Goal: Transaction & Acquisition: Purchase product/service

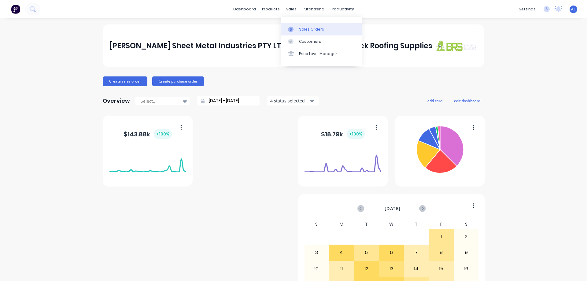
click at [308, 27] on div "Sales Orders" at bounding box center [311, 30] width 25 height 6
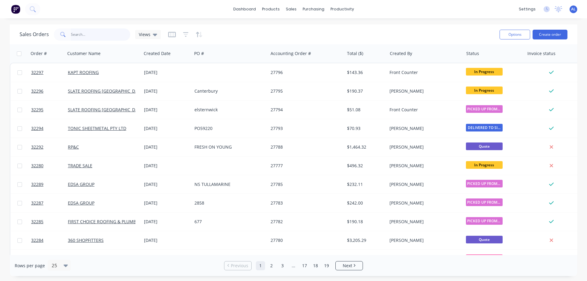
click at [95, 34] on input "text" at bounding box center [101, 34] width 60 height 12
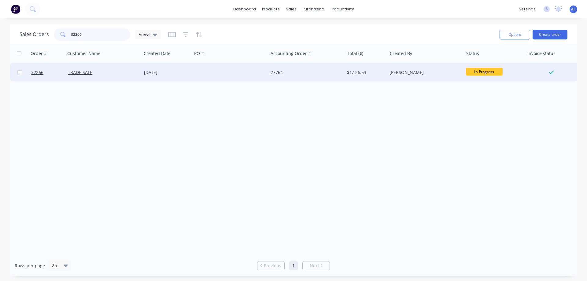
type input "32266"
click at [244, 73] on div at bounding box center [230, 72] width 76 height 18
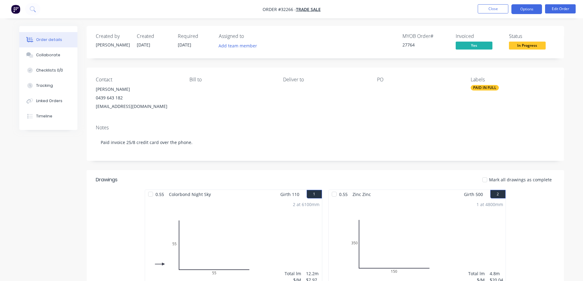
drag, startPoint x: 518, startPoint y: 11, endPoint x: 515, endPoint y: 13, distance: 4.1
click at [518, 11] on button "Options" at bounding box center [526, 9] width 31 height 10
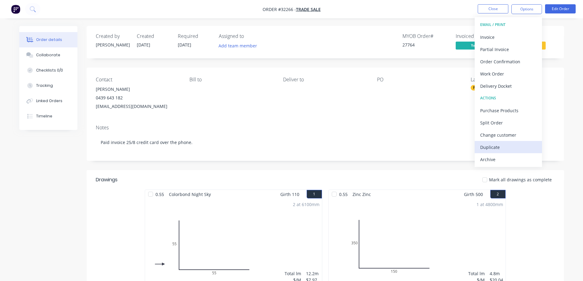
click at [504, 151] on div "Duplicate" at bounding box center [508, 147] width 56 height 9
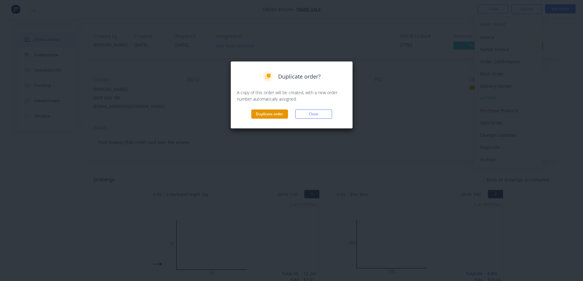
click at [275, 117] on button "Duplicate order" at bounding box center [269, 114] width 37 height 9
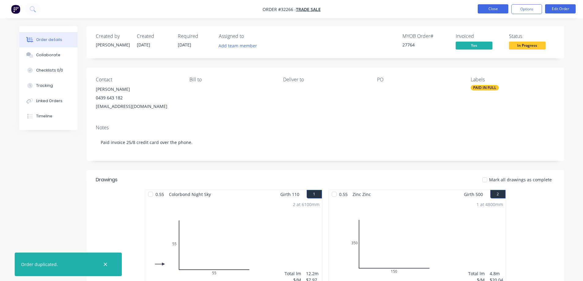
click at [487, 6] on button "Close" at bounding box center [493, 8] width 31 height 9
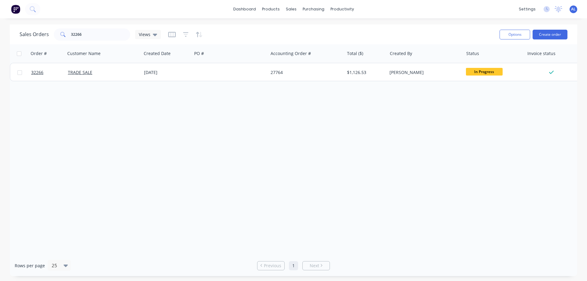
click at [14, 11] on img at bounding box center [15, 9] width 9 height 9
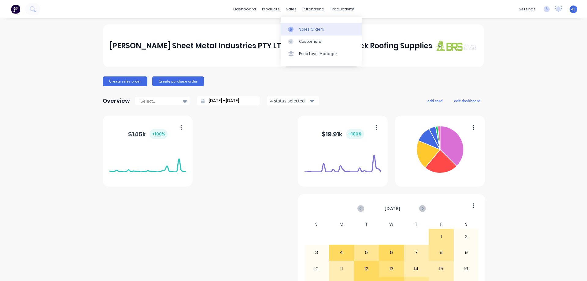
click at [307, 28] on div "Sales Orders" at bounding box center [311, 30] width 25 height 6
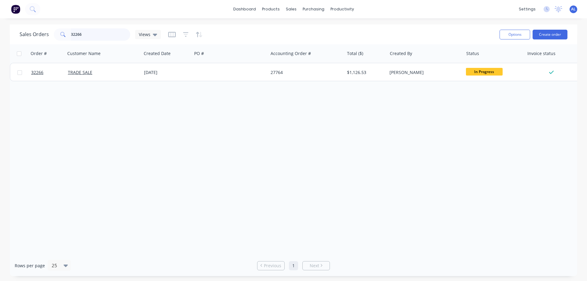
click at [102, 32] on input "32266" at bounding box center [101, 34] width 60 height 12
type input "3"
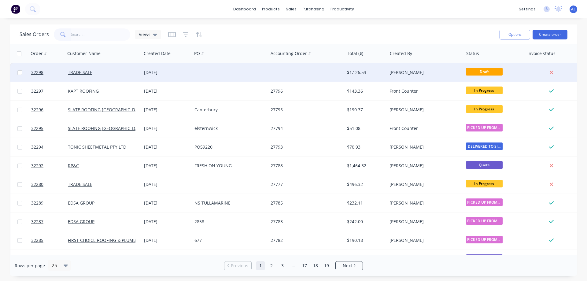
click at [303, 71] on div at bounding box center [306, 72] width 76 height 18
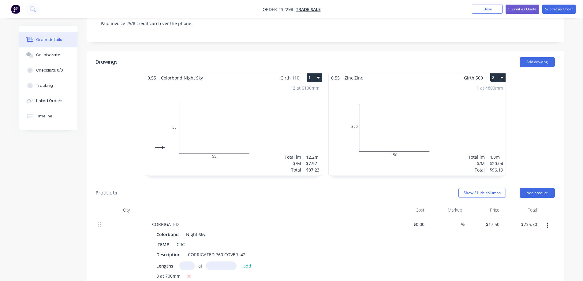
scroll to position [184, 0]
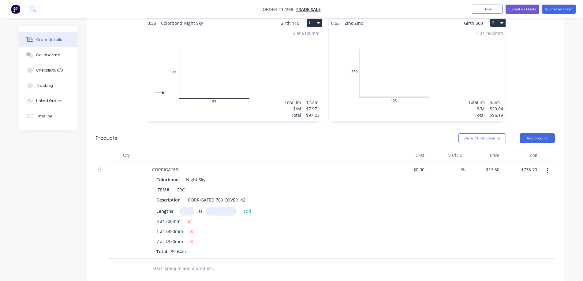
click at [546, 167] on icon "button" at bounding box center [547, 170] width 2 height 7
click at [524, 219] on div "Delete" at bounding box center [525, 223] width 47 height 9
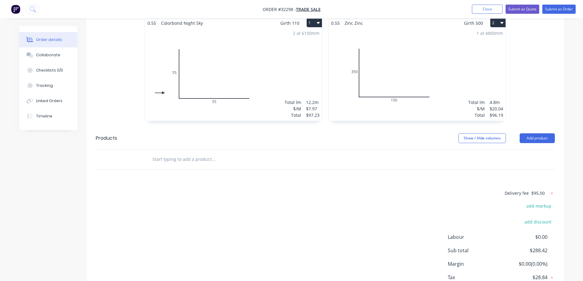
scroll to position [31, 0]
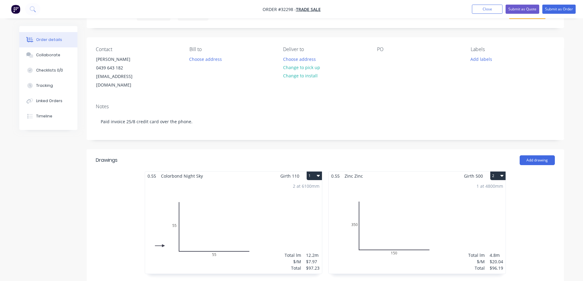
click at [502, 175] on icon "button" at bounding box center [501, 176] width 3 height 2
click at [486, 211] on div "Delete" at bounding box center [476, 215] width 47 height 9
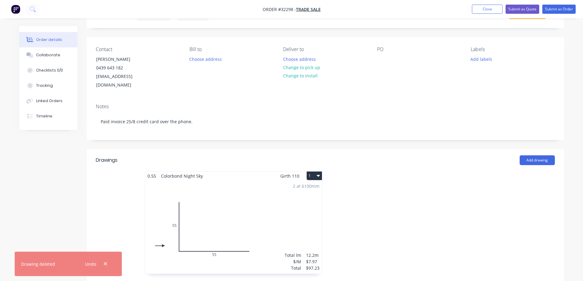
click at [273, 202] on div "2 at 6100mm Total lm $/M Total 12.2m $7.97 $97.23" at bounding box center [233, 226] width 177 height 93
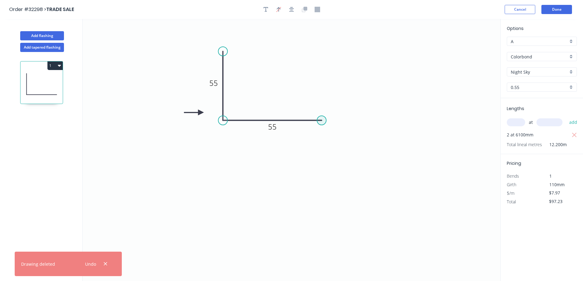
click at [321, 119] on circle at bounding box center [321, 120] width 9 height 9
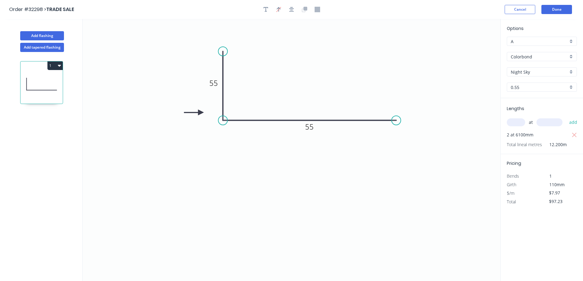
drag, startPoint x: 321, startPoint y: 121, endPoint x: 396, endPoint y: 111, distance: 76.2
click at [396, 111] on icon "0 55 55" at bounding box center [292, 150] width 418 height 262
click at [215, 82] on tspan "55" at bounding box center [213, 83] width 9 height 10
click at [277, 10] on icon "button" at bounding box center [278, 9] width 5 height 6
click at [214, 84] on tspan "55" at bounding box center [213, 83] width 9 height 10
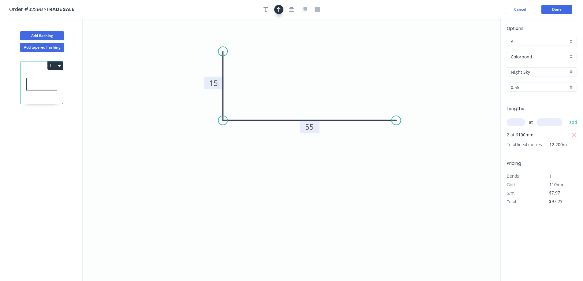
type input "$6.26"
type input "$76.37"
click at [307, 122] on tspan "55" at bounding box center [309, 127] width 9 height 10
type input "$23.17"
type input "$282.67"
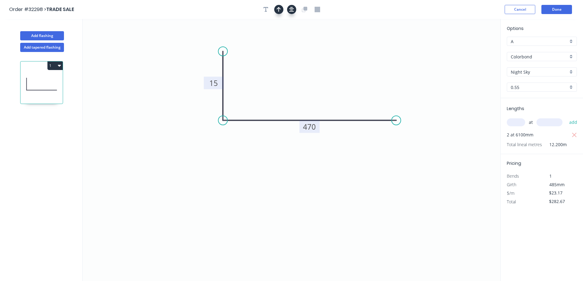
click at [292, 10] on icon "button" at bounding box center [291, 9] width 5 height 5
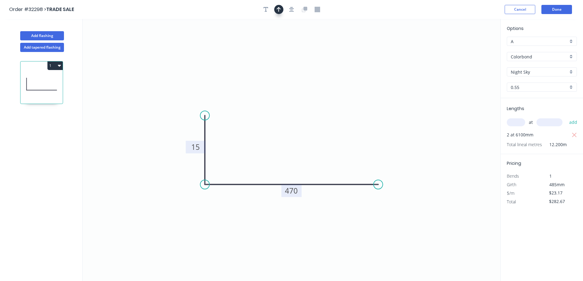
click at [572, 57] on div "Colorbond" at bounding box center [542, 56] width 70 height 9
click at [552, 102] on div "Zinc" at bounding box center [541, 100] width 69 height 11
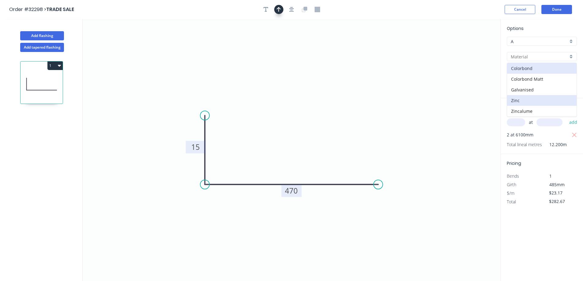
type input "Zinc"
type input "$20.04"
type input "$244.49"
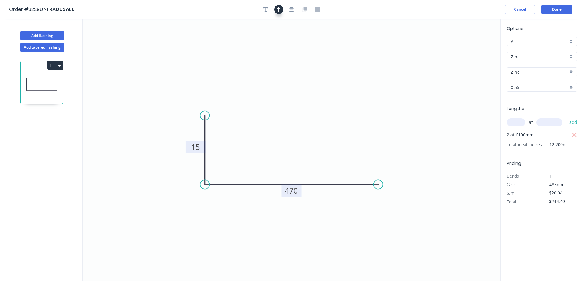
drag, startPoint x: 514, startPoint y: 123, endPoint x: 467, endPoint y: 136, distance: 48.9
click at [513, 123] on input "text" at bounding box center [516, 122] width 18 height 8
type input "1"
type input "900"
click at [566, 117] on button "add" at bounding box center [573, 122] width 14 height 10
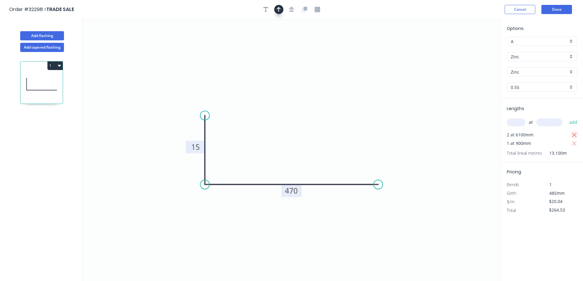
click at [573, 134] on icon "button" at bounding box center [574, 135] width 5 height 5
type input "$20.04"
click at [555, 9] on button "Done" at bounding box center [556, 9] width 31 height 9
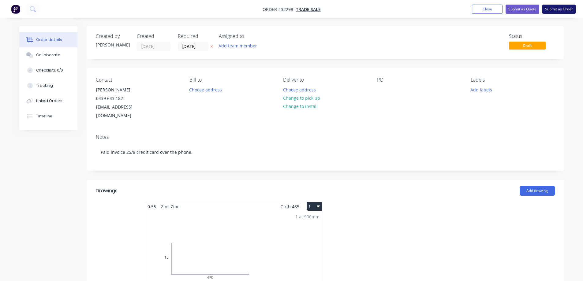
click at [562, 10] on button "Submit as Order" at bounding box center [558, 9] width 33 height 9
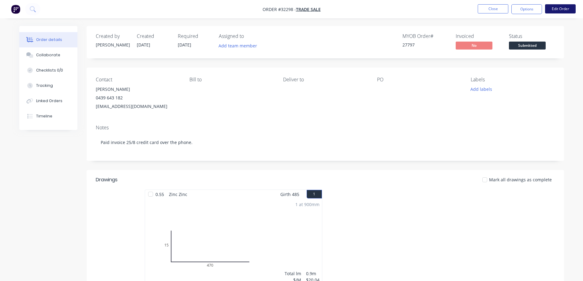
click at [560, 11] on button "Edit Order" at bounding box center [560, 8] width 31 height 9
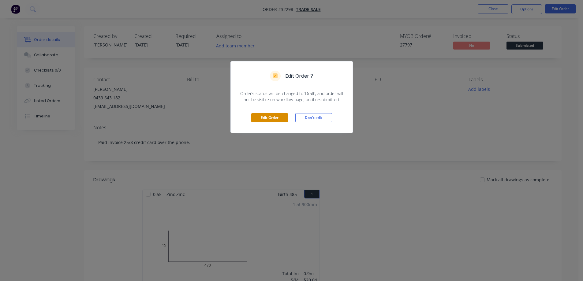
click at [282, 116] on button "Edit Order" at bounding box center [269, 117] width 37 height 9
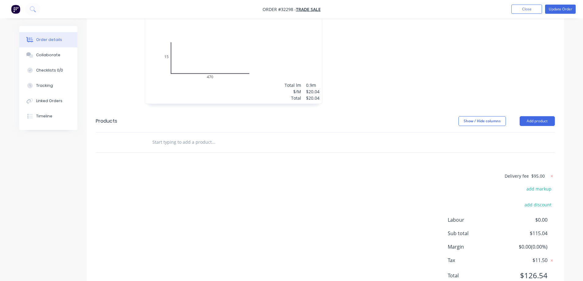
scroll to position [217, 0]
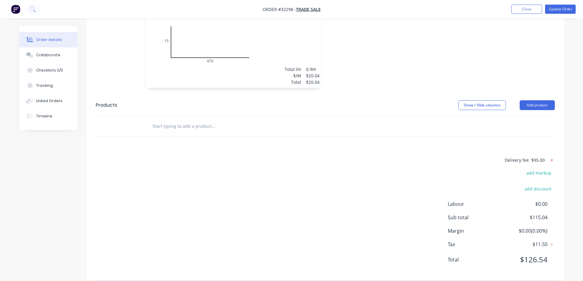
click at [553, 157] on icon at bounding box center [551, 160] width 6 height 6
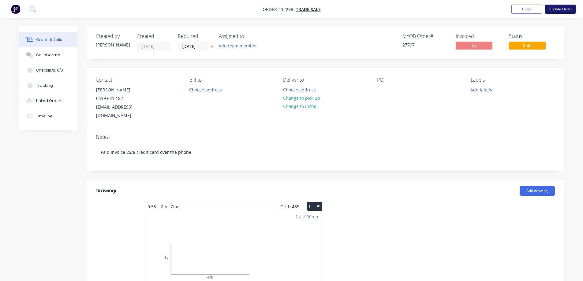
click at [562, 9] on button "Update Order" at bounding box center [560, 9] width 31 height 9
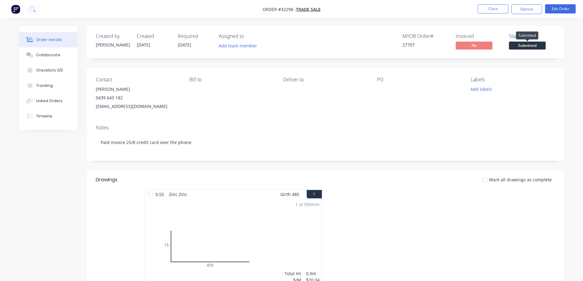
click at [533, 47] on span "Submitted" at bounding box center [527, 46] width 37 height 8
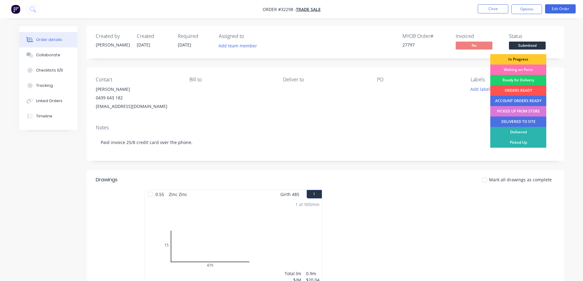
click at [522, 58] on div "In Progress" at bounding box center [518, 59] width 56 height 10
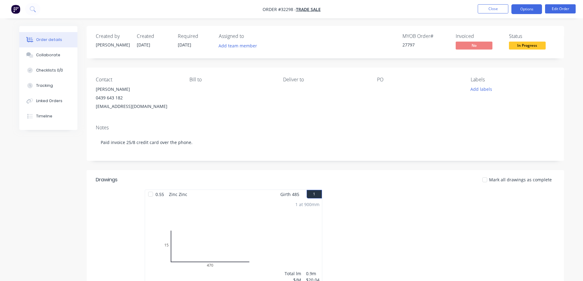
click at [524, 9] on button "Options" at bounding box center [526, 9] width 31 height 10
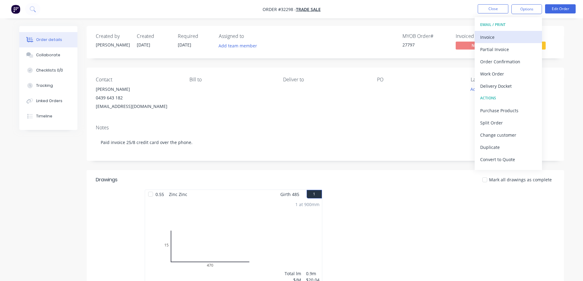
click at [494, 37] on div "Invoice" at bounding box center [508, 37] width 56 height 9
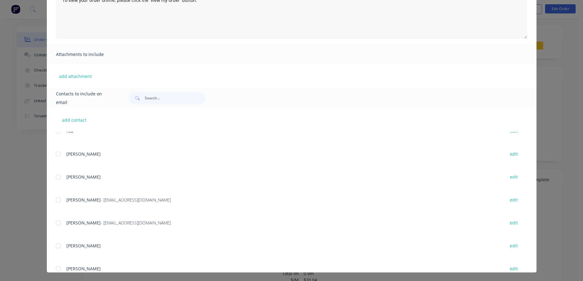
scroll to position [15920, 0]
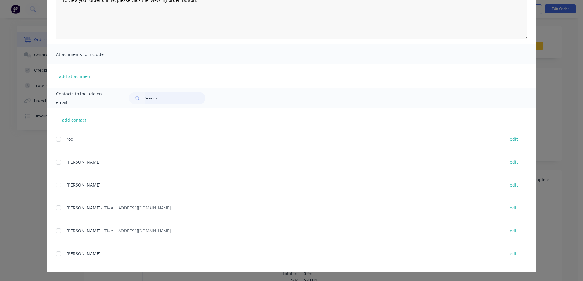
click at [161, 96] on input "text" at bounding box center [175, 98] width 61 height 12
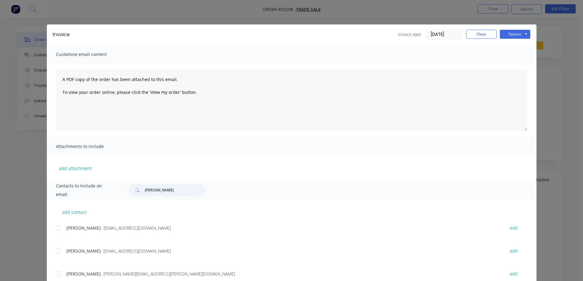
type input "[PERSON_NAME]"
click at [58, 251] on div at bounding box center [58, 251] width 12 height 12
click at [517, 33] on button "Options" at bounding box center [515, 34] width 31 height 9
click at [515, 65] on button "Email" at bounding box center [519, 65] width 39 height 10
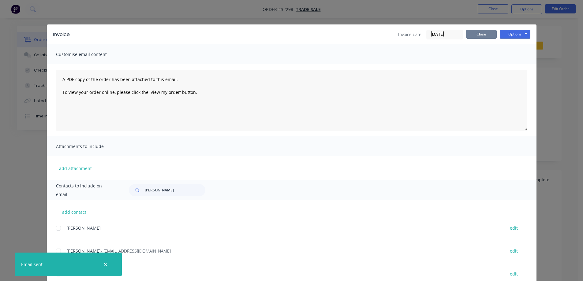
click at [487, 39] on button "Close" at bounding box center [481, 34] width 31 height 9
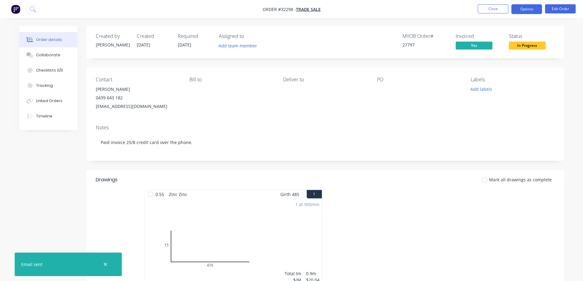
click at [524, 13] on button "Options" at bounding box center [526, 9] width 31 height 10
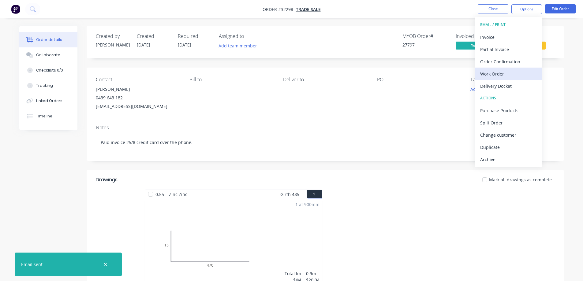
click at [512, 72] on div "Work Order" at bounding box center [508, 73] width 56 height 9
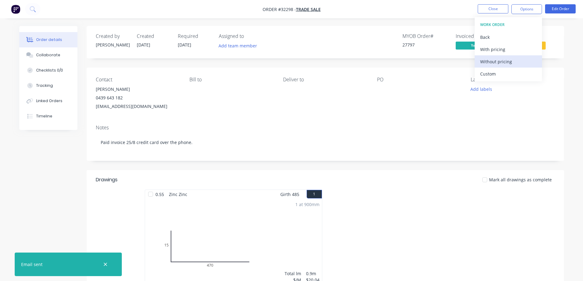
click at [517, 62] on div "Without pricing" at bounding box center [508, 61] width 56 height 9
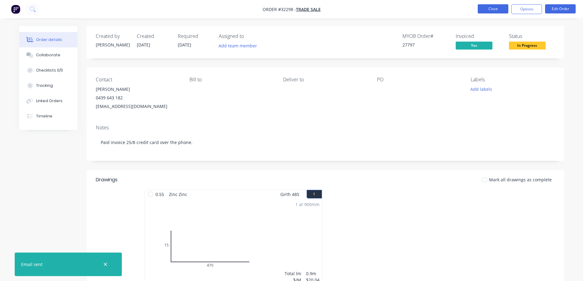
click at [496, 7] on button "Close" at bounding box center [493, 8] width 31 height 9
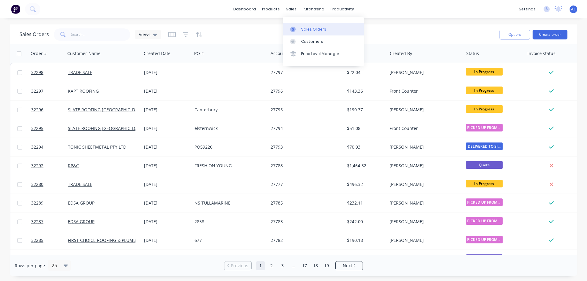
click at [306, 28] on div "Sales Orders" at bounding box center [313, 30] width 25 height 6
click at [541, 34] on button "Create order" at bounding box center [550, 35] width 35 height 10
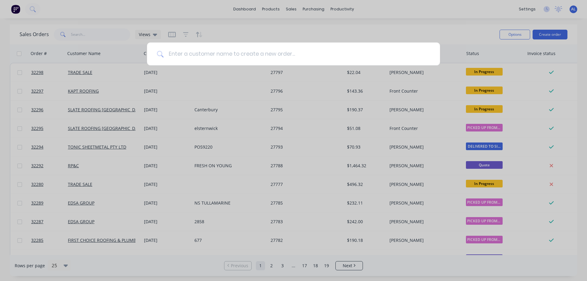
click at [191, 57] on input at bounding box center [297, 54] width 267 height 23
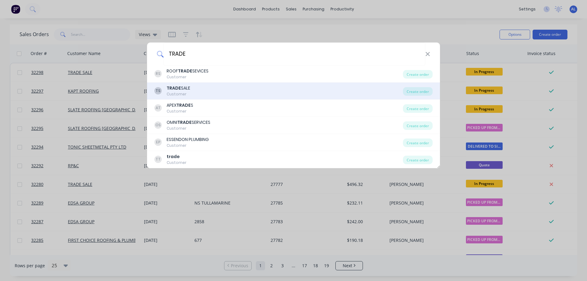
type input "TRADE"
click at [223, 91] on div "TS TRADE SALE Customer" at bounding box center [278, 91] width 249 height 12
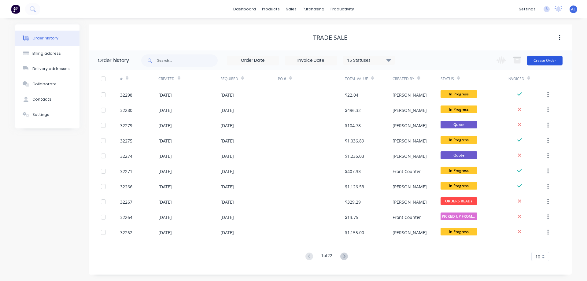
click at [541, 61] on button "Create Order" at bounding box center [544, 61] width 35 height 10
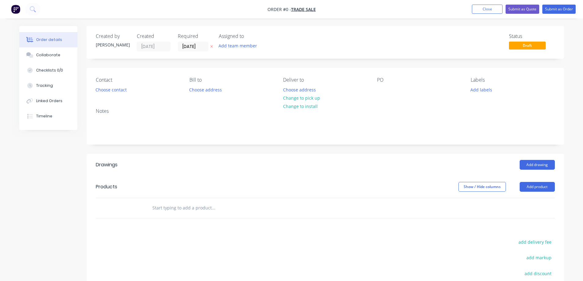
click at [175, 205] on input "text" at bounding box center [213, 208] width 122 height 12
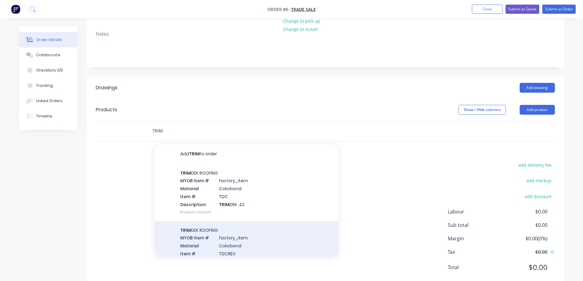
scroll to position [92, 0]
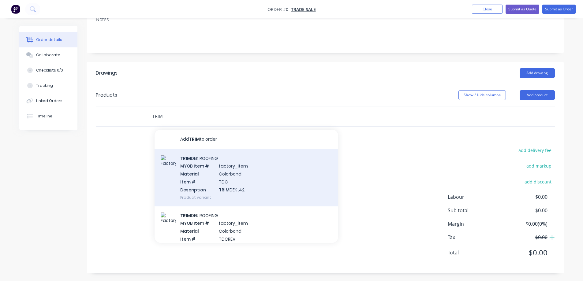
type input "TRIM"
click at [262, 176] on div "TRIM DEK ROOFING MYOB Item # factory_item Material Colorbond Item # TDC Descrip…" at bounding box center [246, 177] width 184 height 57
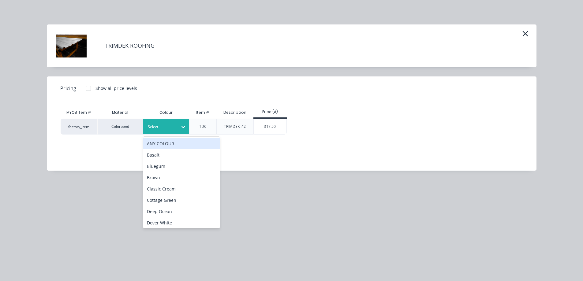
click at [183, 129] on icon at bounding box center [183, 127] width 6 height 6
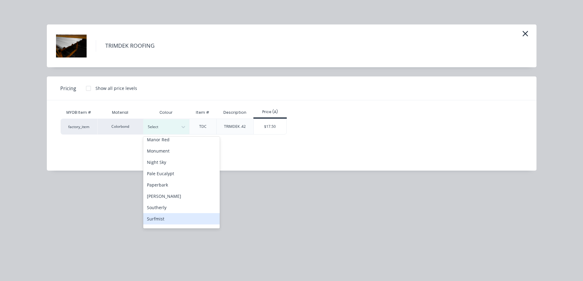
scroll to position [60, 0]
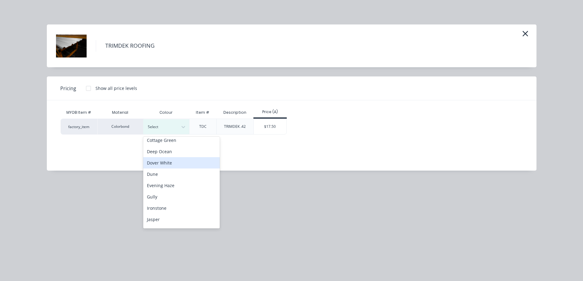
click at [172, 162] on div "Dover White" at bounding box center [181, 162] width 76 height 11
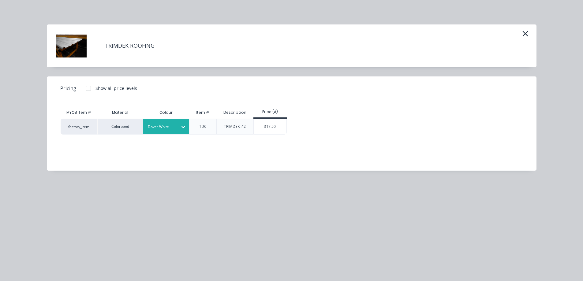
click at [266, 127] on div "$17.50" at bounding box center [270, 126] width 33 height 15
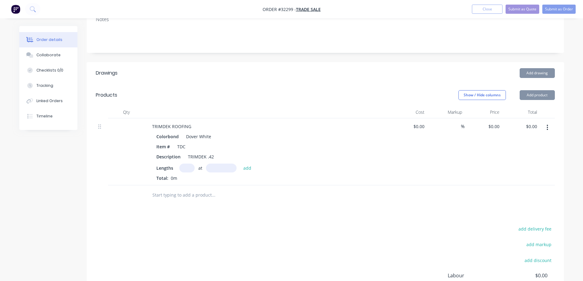
type input "$17.50"
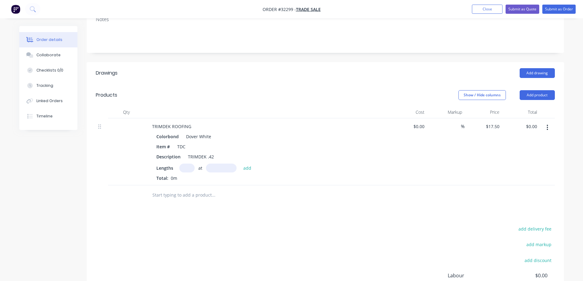
click at [188, 168] on input "text" at bounding box center [186, 168] width 15 height 9
type input "8"
type input "3400"
click at [240, 164] on button "add" at bounding box center [247, 168] width 14 height 8
type input "$476.00"
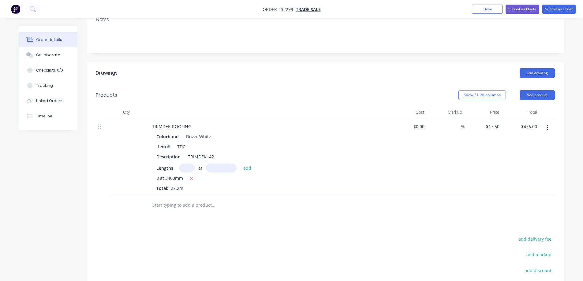
click at [546, 128] on icon "button" at bounding box center [547, 127] width 2 height 7
click at [522, 181] on div "Delete" at bounding box center [525, 180] width 47 height 9
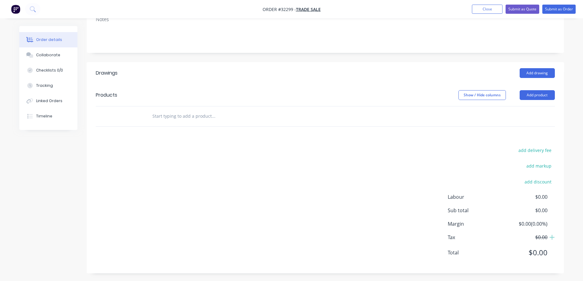
click at [181, 114] on input "text" at bounding box center [213, 116] width 122 height 12
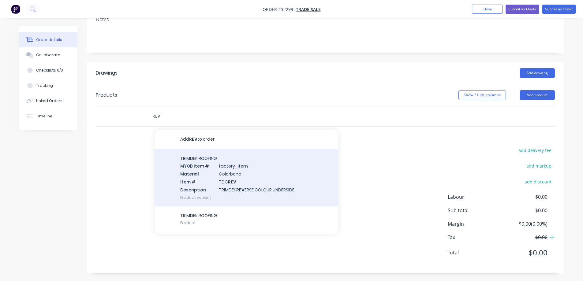
type input "REV"
click at [270, 189] on div "TRIMDEK ROOFING MYOB Item # factory_item Material Colorbond Item # TDC REV Desc…" at bounding box center [246, 177] width 184 height 57
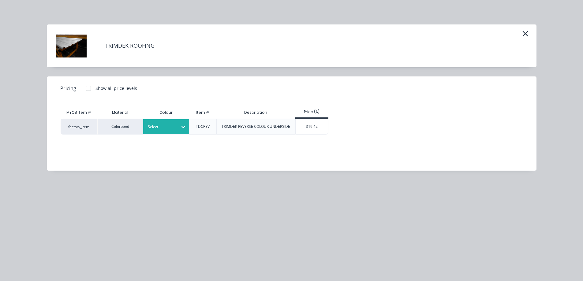
click at [185, 128] on icon at bounding box center [183, 127] width 6 height 6
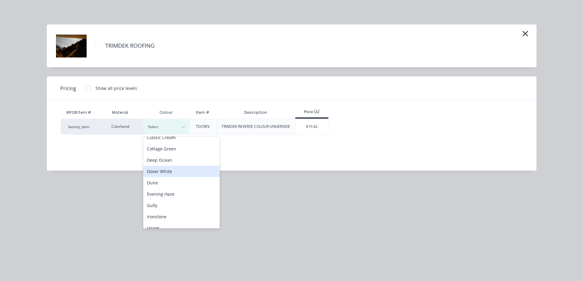
scroll to position [61, 0]
click at [186, 162] on div "Dover White" at bounding box center [181, 161] width 76 height 11
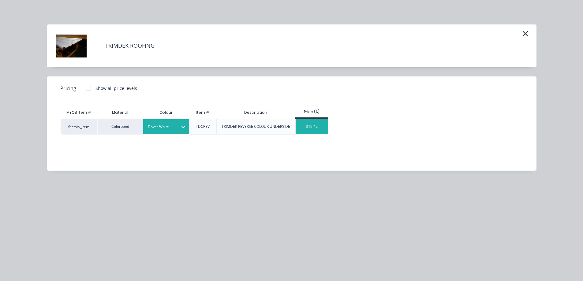
click at [314, 127] on div "$19.42" at bounding box center [312, 126] width 33 height 15
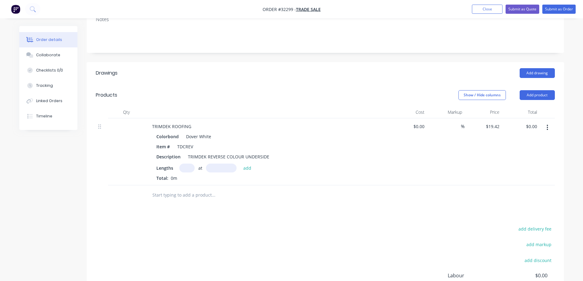
click at [190, 169] on input "text" at bounding box center [186, 168] width 15 height 9
type input "8"
type input "3400"
click at [240, 164] on button "add" at bounding box center [247, 168] width 14 height 8
type input "$528.22"
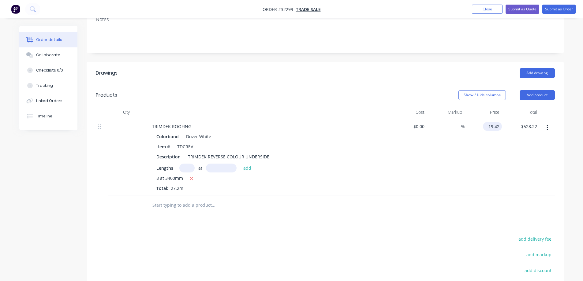
click at [497, 127] on input "19.42" at bounding box center [493, 126] width 17 height 9
type input "$17.50"
type input "$476.00"
click at [489, 158] on div "$17.50 17.5" at bounding box center [483, 156] width 38 height 77
click at [188, 205] on input "text" at bounding box center [213, 205] width 122 height 12
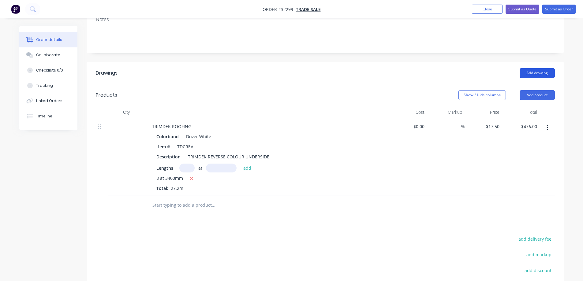
click at [529, 72] on button "Add drawing" at bounding box center [536, 73] width 35 height 10
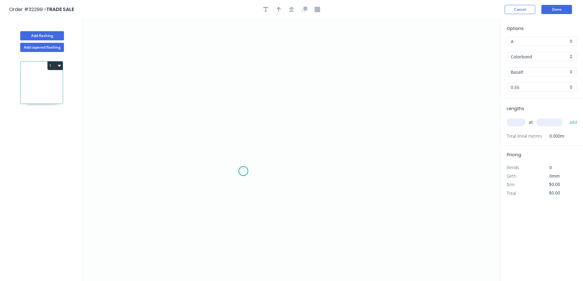
drag, startPoint x: 243, startPoint y: 171, endPoint x: 251, endPoint y: 126, distance: 46.2
click at [243, 171] on icon "0" at bounding box center [292, 150] width 418 height 262
click at [247, 82] on icon "0" at bounding box center [292, 150] width 418 height 262
click at [347, 82] on icon "0 ?" at bounding box center [292, 150] width 418 height 262
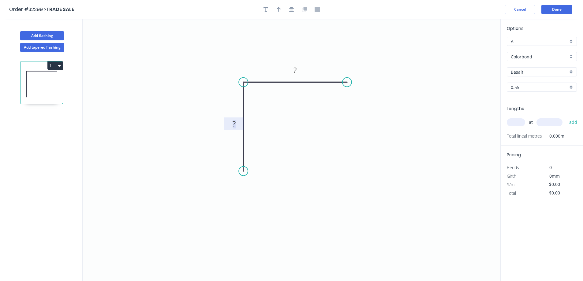
drag, startPoint x: 235, startPoint y: 124, endPoint x: 235, endPoint y: 129, distance: 4.9
click at [235, 129] on g "?" at bounding box center [234, 123] width 20 height 13
click at [268, 217] on div "Feather" at bounding box center [273, 216] width 61 height 13
click at [253, 190] on div "Flip bend" at bounding box center [274, 193] width 61 height 13
click at [262, 159] on tspan "15" at bounding box center [260, 160] width 9 height 10
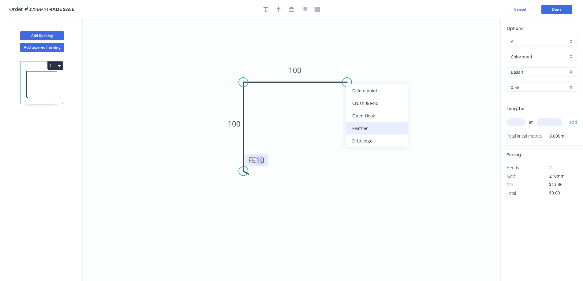
click at [363, 126] on div "Feather" at bounding box center [376, 128] width 61 height 13
type input "$14.92"
click at [363, 66] on tspan "15" at bounding box center [359, 66] width 9 height 10
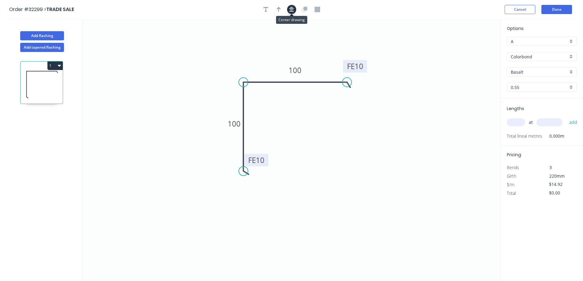
click at [293, 10] on icon "button" at bounding box center [291, 10] width 5 height 6
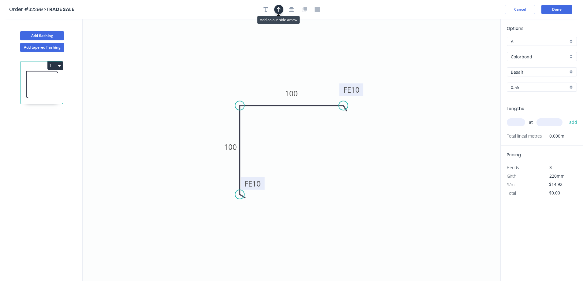
click at [280, 8] on icon "button" at bounding box center [279, 10] width 4 height 6
drag, startPoint x: 468, startPoint y: 48, endPoint x: 319, endPoint y: 87, distance: 153.4
click at [319, 87] on icon at bounding box center [320, 80] width 6 height 20
click at [571, 72] on div "Basalt" at bounding box center [542, 71] width 70 height 9
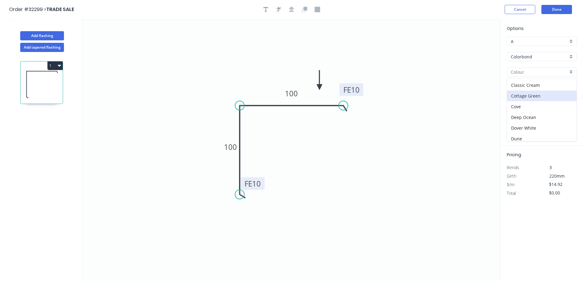
scroll to position [31, 0]
click at [537, 116] on div "Dover White" at bounding box center [541, 117] width 69 height 11
type input "Dover White"
click at [515, 123] on input "text" at bounding box center [516, 122] width 18 height 8
type input "2"
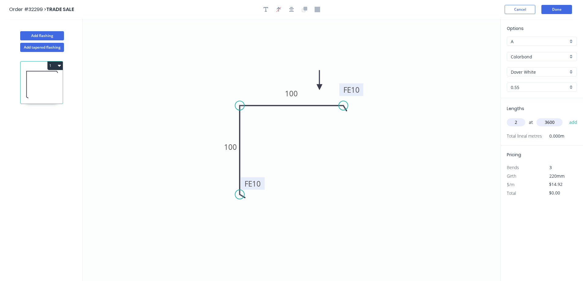
type input "3600"
click at [566, 117] on button "add" at bounding box center [573, 122] width 14 height 10
type input "$107.42"
type input "1"
type input "5700"
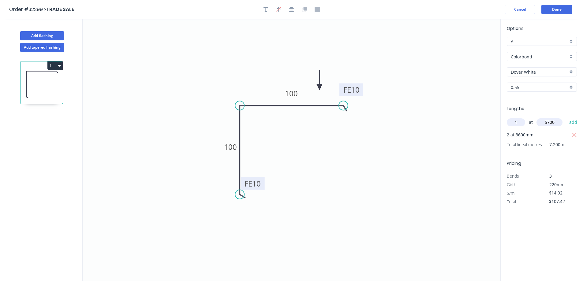
click at [566, 117] on button "add" at bounding box center [573, 122] width 14 height 10
type input "$192.47"
click at [562, 11] on button "Done" at bounding box center [556, 9] width 31 height 9
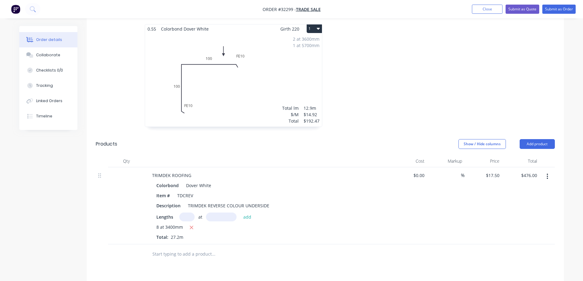
scroll to position [153, 0]
drag, startPoint x: 200, startPoint y: 254, endPoint x: 274, endPoint y: 200, distance: 91.7
click at [202, 251] on input "text" at bounding box center [213, 253] width 122 height 12
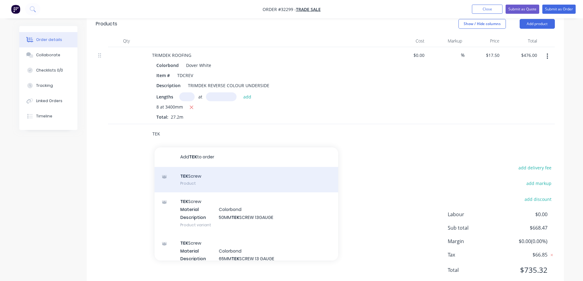
scroll to position [275, 0]
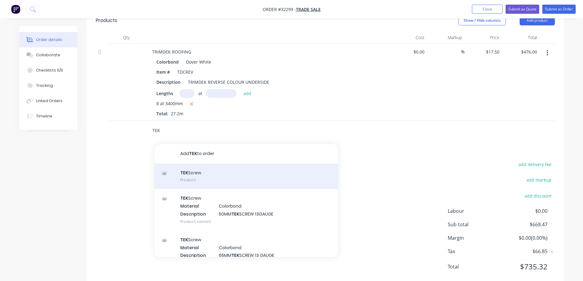
type input "TEK"
click at [227, 180] on div "TEK Screw Product" at bounding box center [246, 177] width 184 height 26
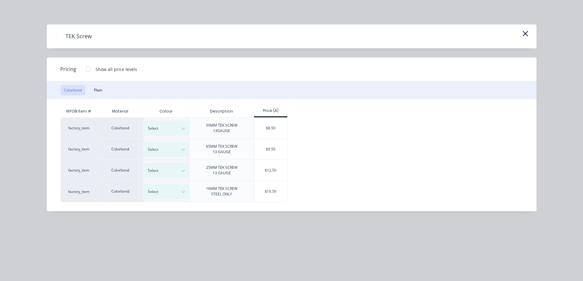
drag, startPoint x: 100, startPoint y: 88, endPoint x: 101, endPoint y: 84, distance: 4.1
click at [99, 89] on button "Plain" at bounding box center [98, 90] width 16 height 10
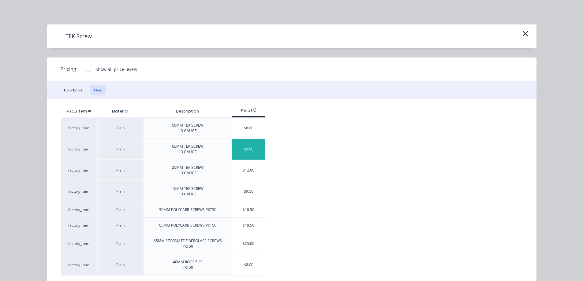
click at [247, 144] on div "$9.00" at bounding box center [248, 149] width 33 height 21
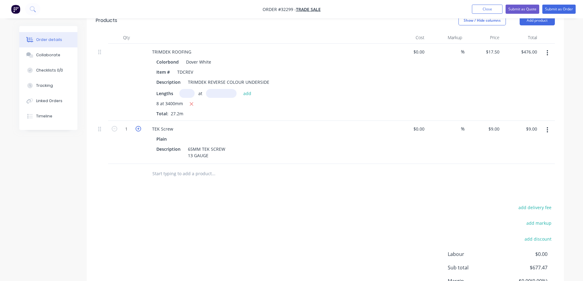
click at [139, 129] on icon "button" at bounding box center [139, 129] width 6 height 6
type input "2"
type input "$18.00"
click at [139, 129] on icon "button" at bounding box center [139, 129] width 6 height 6
type input "3"
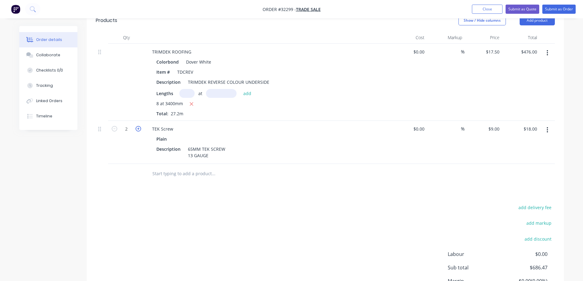
type input "$27.00"
click at [139, 129] on icon "button" at bounding box center [139, 129] width 6 height 6
type input "4"
type input "$36.00"
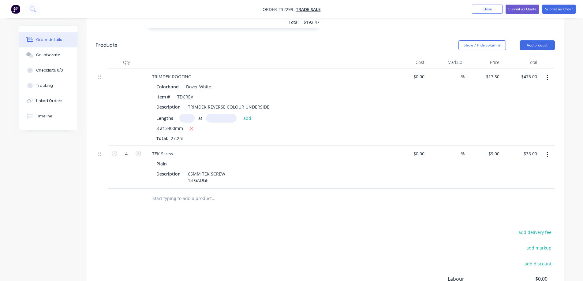
scroll to position [242, 0]
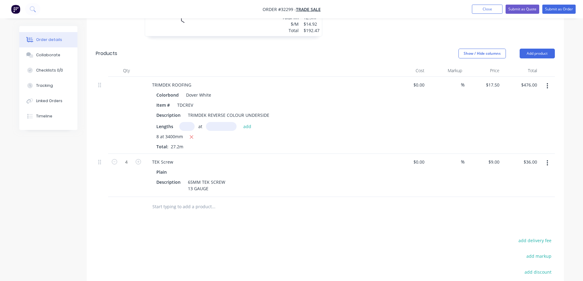
click at [172, 205] on input "text" at bounding box center [213, 207] width 122 height 12
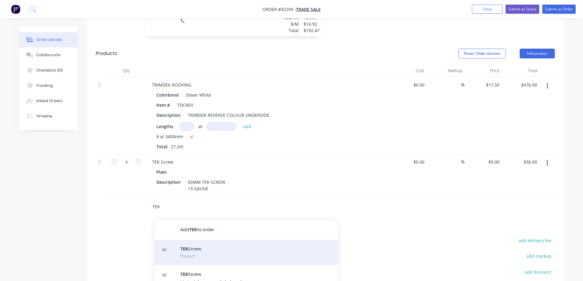
type input "TEK"
click at [214, 247] on div "TEK Screw Product" at bounding box center [246, 253] width 184 height 26
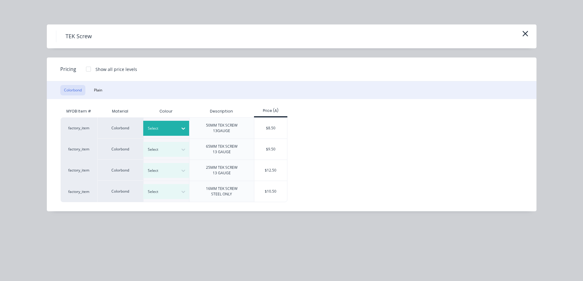
click at [184, 127] on icon at bounding box center [183, 128] width 6 height 6
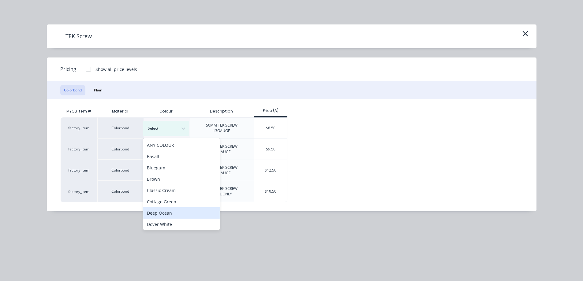
scroll to position [31, 0]
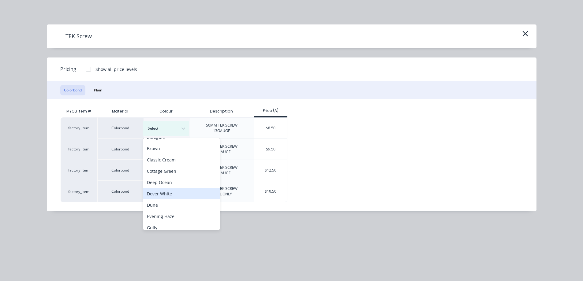
click at [175, 190] on div "Dover White" at bounding box center [181, 193] width 76 height 11
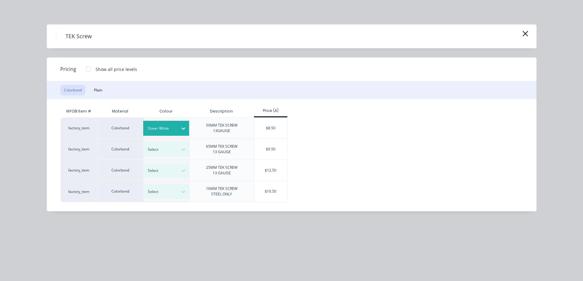
click at [262, 128] on div "$8.50" at bounding box center [270, 128] width 33 height 21
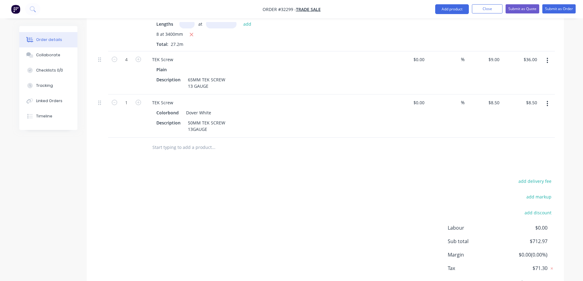
scroll to position [377, 0]
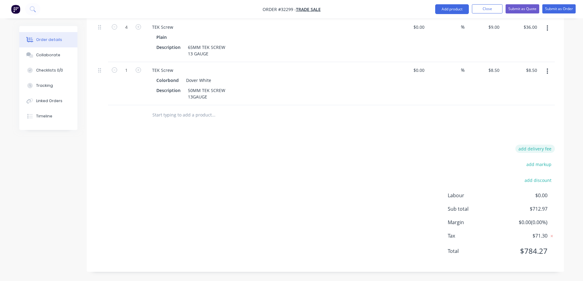
click at [543, 150] on button "add delivery fee" at bounding box center [534, 149] width 39 height 8
type input "50"
click input "submit" at bounding box center [0, 0] width 0 height 0
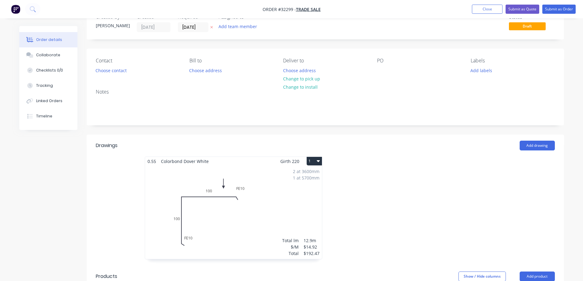
scroll to position [0, 0]
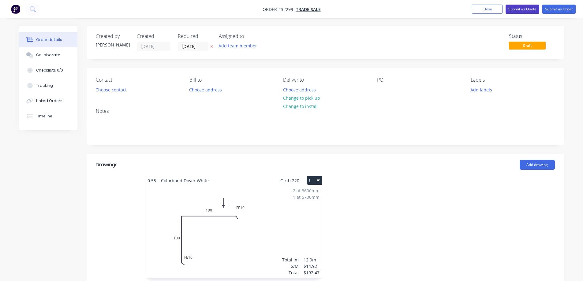
click at [530, 9] on button "Submit as Quote" at bounding box center [522, 9] width 34 height 9
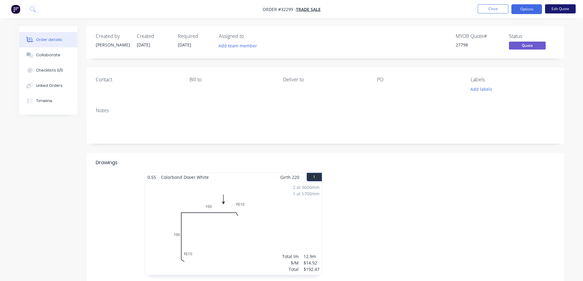
click at [560, 9] on button "Edit Quote" at bounding box center [560, 8] width 31 height 9
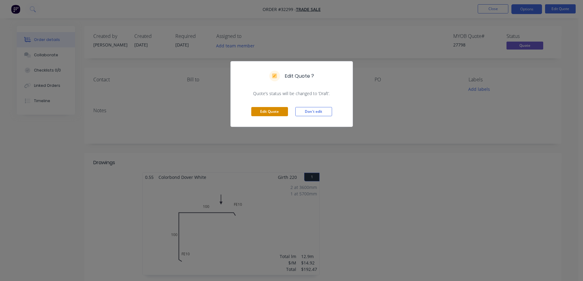
click at [282, 112] on button "Edit Quote" at bounding box center [269, 111] width 37 height 9
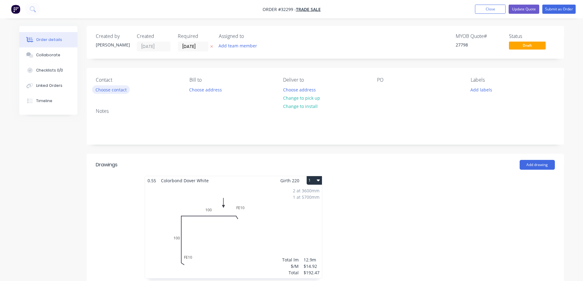
click at [123, 91] on button "Choose contact" at bounding box center [111, 89] width 38 height 8
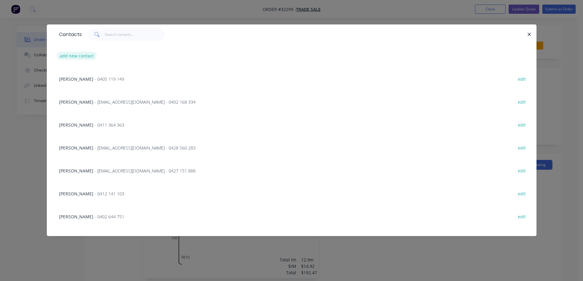
click at [83, 56] on button "add new contact" at bounding box center [77, 56] width 40 height 8
select select "AU"
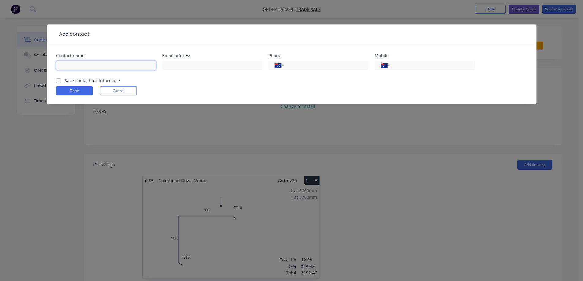
click at [76, 61] on input "text" at bounding box center [106, 65] width 100 height 9
type input "BASH"
click at [78, 92] on button "Done" at bounding box center [74, 90] width 37 height 9
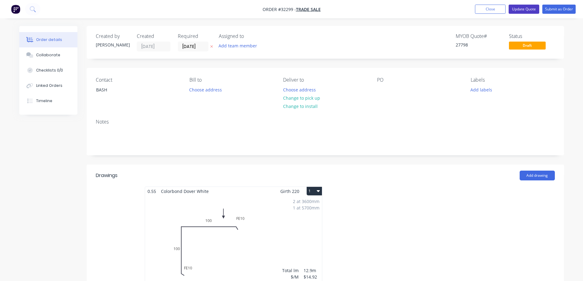
click at [525, 10] on button "Update Quote" at bounding box center [523, 9] width 31 height 9
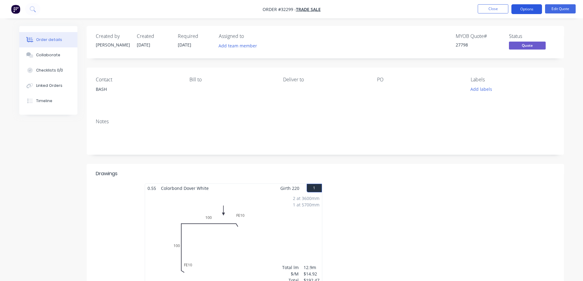
click at [537, 8] on button "Options" at bounding box center [526, 9] width 31 height 10
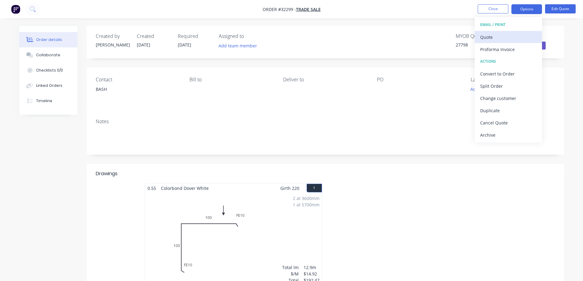
click at [505, 37] on div "Quote" at bounding box center [508, 37] width 56 height 9
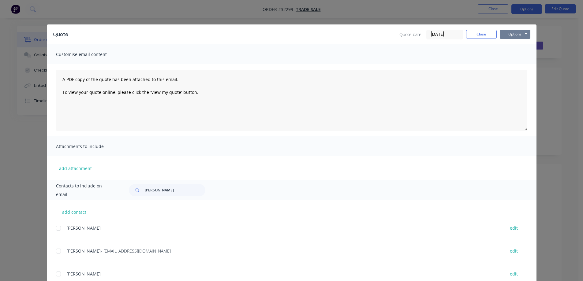
click at [505, 37] on button "Options" at bounding box center [515, 34] width 31 height 9
click at [515, 55] on button "Print" at bounding box center [519, 55] width 39 height 10
click at [489, 35] on button "Close" at bounding box center [481, 34] width 31 height 9
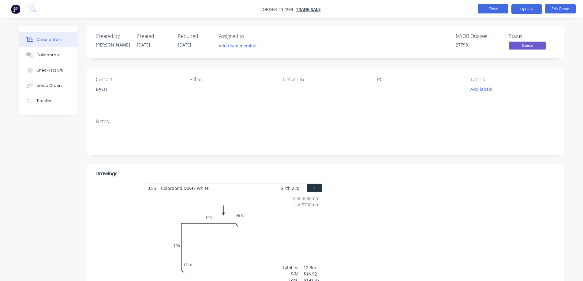
click at [495, 10] on button "Close" at bounding box center [493, 8] width 31 height 9
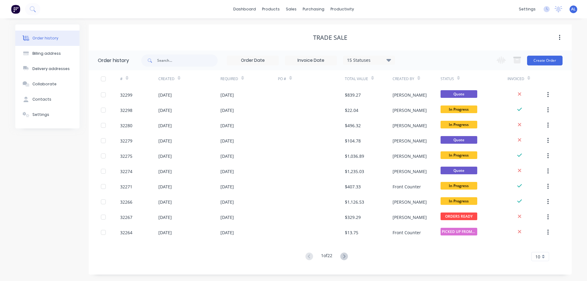
click at [17, 9] on img at bounding box center [15, 9] width 9 height 9
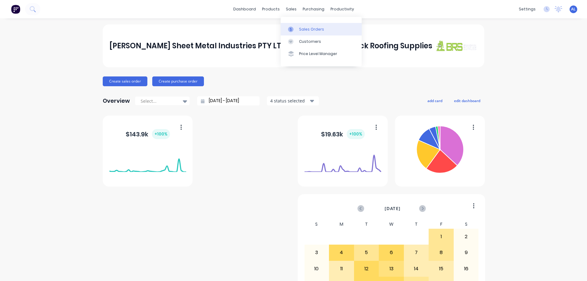
click at [303, 28] on div "Sales Orders" at bounding box center [311, 30] width 25 height 6
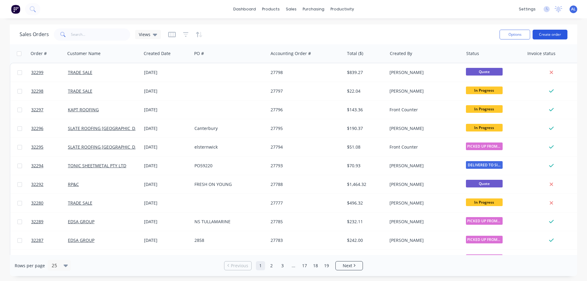
click at [545, 35] on button "Create order" at bounding box center [550, 35] width 35 height 10
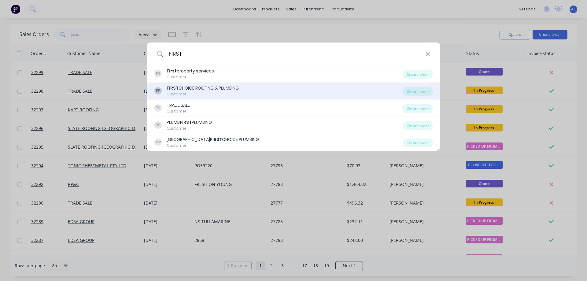
type input "FIRST"
click at [234, 91] on div "Customer" at bounding box center [203, 94] width 72 height 6
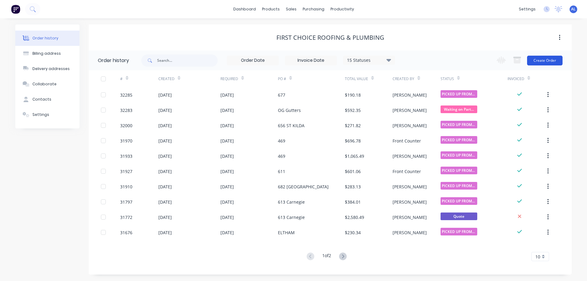
click at [546, 59] on button "Create Order" at bounding box center [544, 61] width 35 height 10
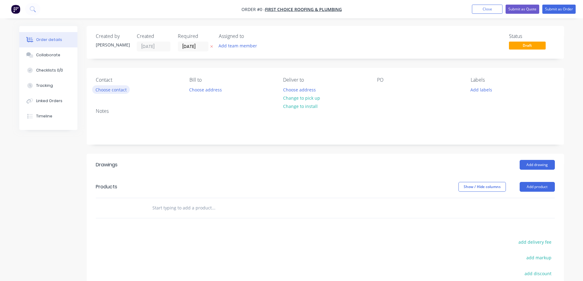
click at [121, 91] on button "Choose contact" at bounding box center [111, 89] width 38 height 8
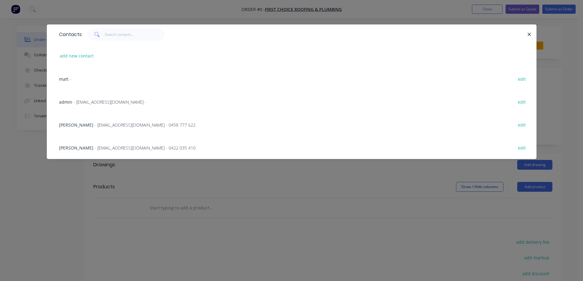
click at [128, 102] on span "- [EMAIL_ADDRESS][DOMAIN_NAME] -" at bounding box center [109, 102] width 73 height 6
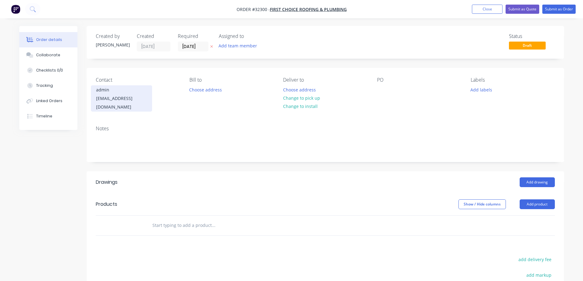
click at [120, 88] on div "admin" at bounding box center [121, 90] width 51 height 9
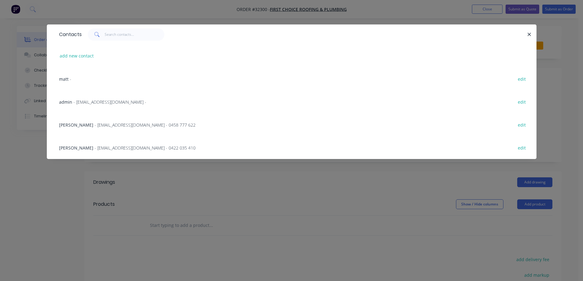
click at [98, 125] on span "- [EMAIL_ADDRESS][DOMAIN_NAME] - 0458 777 622" at bounding box center [145, 125] width 101 height 6
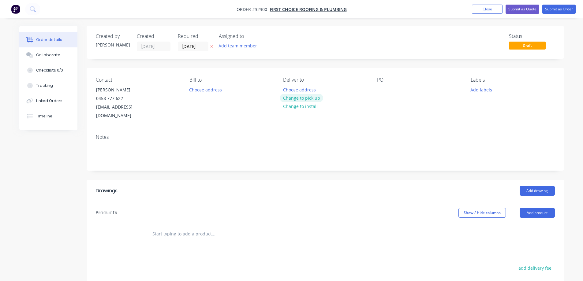
click at [303, 97] on button "Change to pick up" at bounding box center [301, 98] width 43 height 8
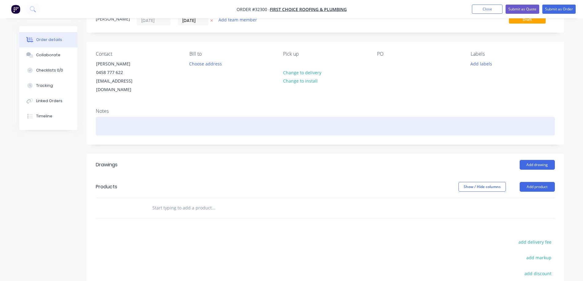
scroll to position [19, 0]
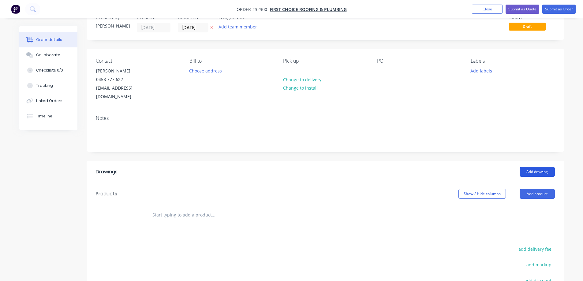
click at [536, 167] on button "Add drawing" at bounding box center [536, 172] width 35 height 10
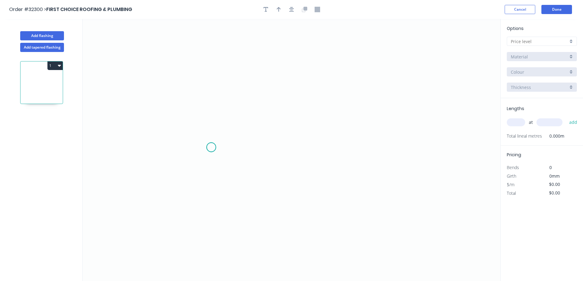
click at [211, 147] on icon "0" at bounding box center [292, 150] width 418 height 262
click at [211, 87] on icon "0" at bounding box center [292, 150] width 418 height 262
drag, startPoint x: 369, startPoint y: 79, endPoint x: 379, endPoint y: 100, distance: 23.5
click at [369, 80] on icon "0 ?" at bounding box center [292, 150] width 418 height 262
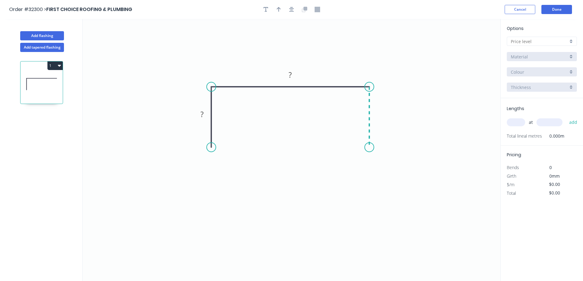
click at [367, 147] on icon "0 ? ?" at bounding box center [292, 150] width 418 height 262
drag, startPoint x: 205, startPoint y: 114, endPoint x: 216, endPoint y: 126, distance: 16.2
click at [205, 114] on rect at bounding box center [202, 114] width 12 height 9
click at [288, 10] on button "button" at bounding box center [291, 9] width 9 height 9
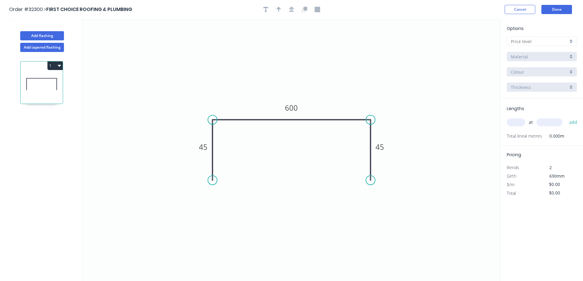
click at [572, 40] on div at bounding box center [542, 41] width 70 height 9
click at [537, 53] on div "A" at bounding box center [541, 53] width 69 height 11
type input "A"
type input "$37.95"
click at [572, 56] on div "Colorbond" at bounding box center [542, 56] width 70 height 9
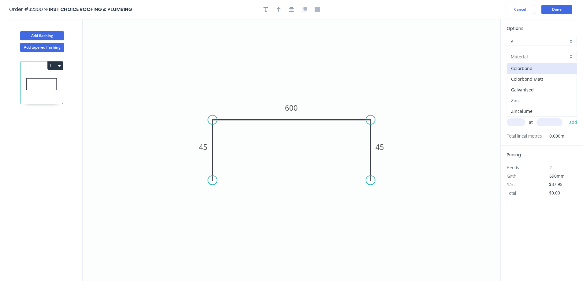
click at [528, 102] on div "Zinc" at bounding box center [541, 100] width 69 height 11
type input "Zinc"
type input "$30.58"
click at [516, 124] on input "text" at bounding box center [516, 122] width 18 height 8
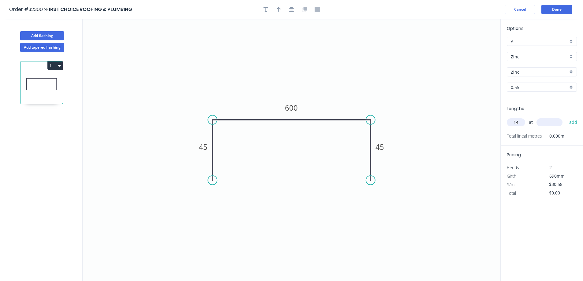
type input "14"
type input "6000"
click at [566, 117] on button "add" at bounding box center [573, 122] width 14 height 10
type input "$2,568.72"
click at [291, 10] on icon "button" at bounding box center [291, 9] width 5 height 5
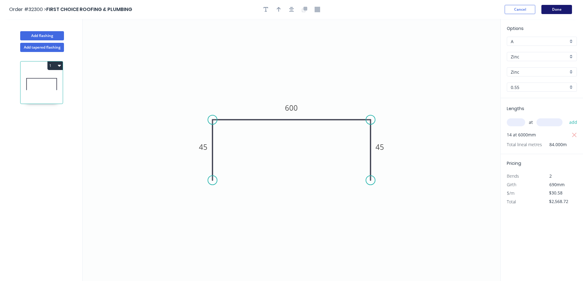
click at [555, 9] on button "Done" at bounding box center [556, 9] width 31 height 9
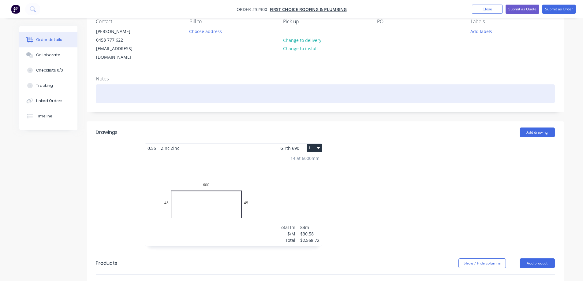
scroll to position [153, 0]
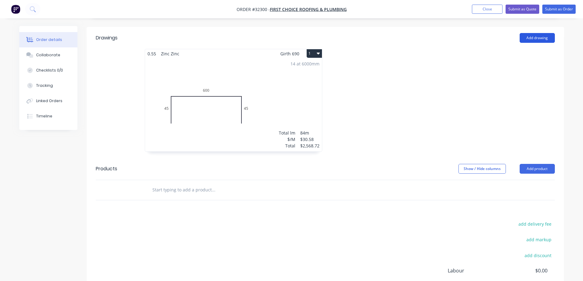
click at [536, 33] on button "Add drawing" at bounding box center [536, 38] width 35 height 10
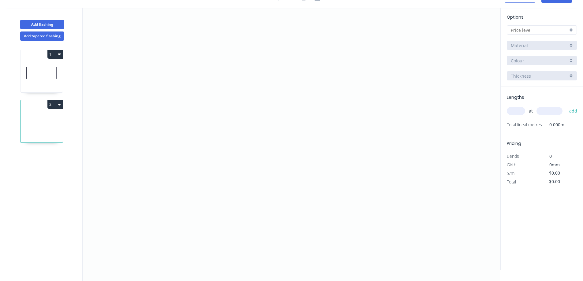
scroll to position [11, 0]
click at [220, 142] on icon "0" at bounding box center [292, 139] width 418 height 262
drag, startPoint x: 223, startPoint y: 52, endPoint x: 242, endPoint y: 46, distance: 19.9
click at [225, 51] on icon "0" at bounding box center [292, 139] width 418 height 262
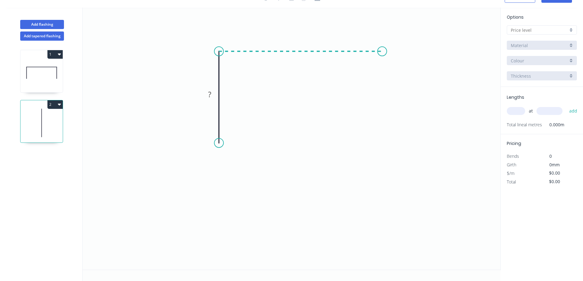
drag, startPoint x: 382, startPoint y: 50, endPoint x: 389, endPoint y: 74, distance: 24.6
click at [382, 50] on icon "0 ?" at bounding box center [292, 139] width 418 height 262
click at [385, 99] on icon "0 ? ?" at bounding box center [292, 139] width 418 height 262
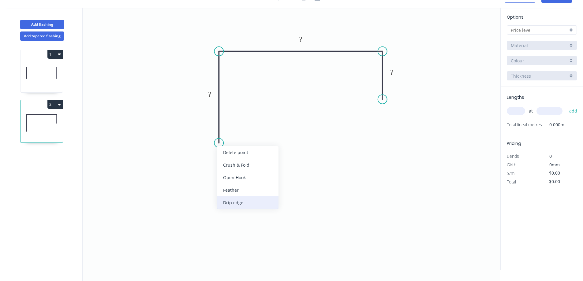
click at [248, 203] on div "Drip edge" at bounding box center [247, 202] width 61 height 13
click at [213, 93] on rect at bounding box center [209, 95] width 12 height 9
type input "$21.07"
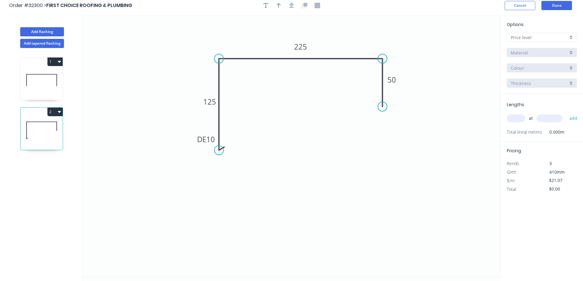
scroll to position [0, 0]
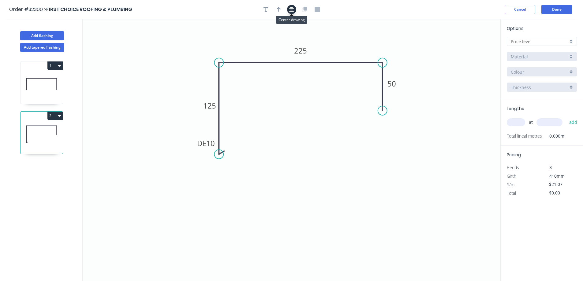
click at [290, 10] on icon "button" at bounding box center [291, 9] width 5 height 5
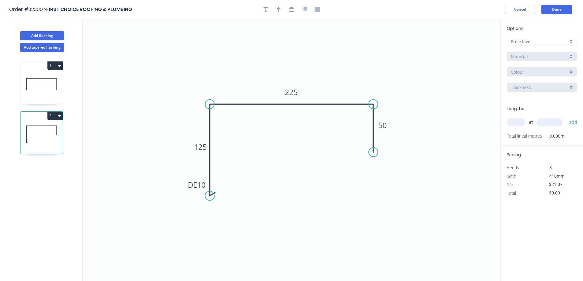
click at [571, 42] on div at bounding box center [542, 41] width 70 height 9
click at [544, 52] on div "A" at bounding box center [541, 53] width 69 height 11
type input "A"
type input "$23.95"
click at [572, 55] on div "Colorbond" at bounding box center [542, 56] width 70 height 9
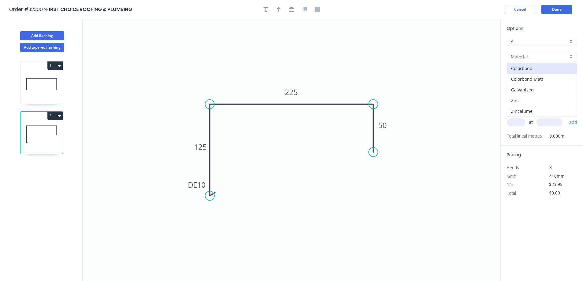
click at [547, 101] on div "Zinc" at bounding box center [541, 100] width 69 height 11
type input "Zinc"
type input "$21.07"
click at [516, 121] on input "text" at bounding box center [516, 122] width 18 height 8
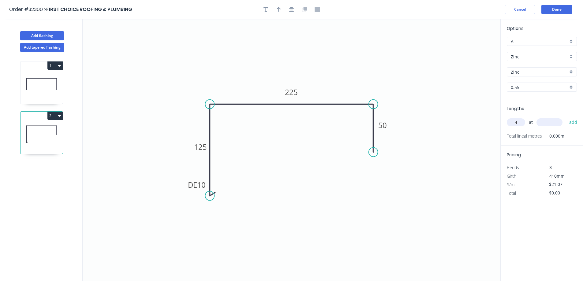
type input "4"
type input "6000"
click at [566, 117] on button "add" at bounding box center [573, 122] width 14 height 10
type input "$505.68"
click at [560, 9] on button "Done" at bounding box center [556, 9] width 31 height 9
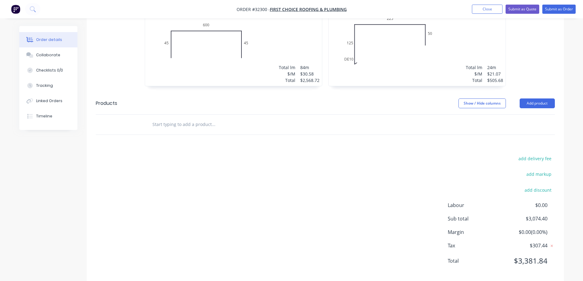
scroll to position [220, 0]
click at [537, 153] on button "add delivery fee" at bounding box center [534, 157] width 39 height 8
type input "100"
click input "submit" at bounding box center [0, 0] width 0 height 0
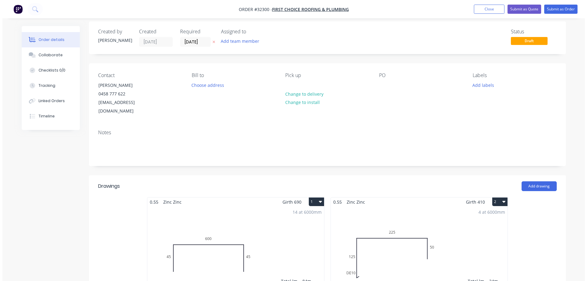
scroll to position [0, 0]
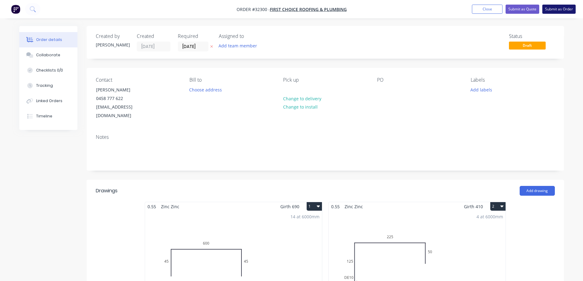
click at [559, 9] on button "Submit as Order" at bounding box center [558, 9] width 33 height 9
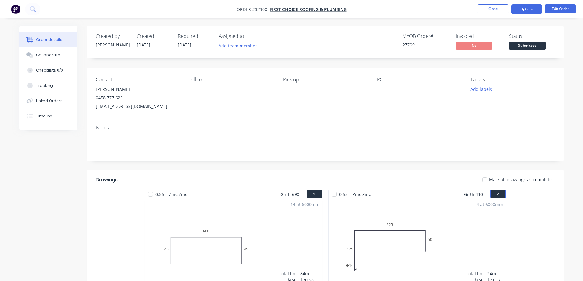
click at [537, 10] on button "Options" at bounding box center [526, 9] width 31 height 10
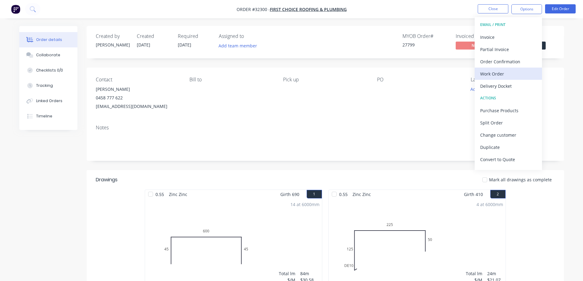
click at [505, 73] on div "Work Order" at bounding box center [508, 73] width 56 height 9
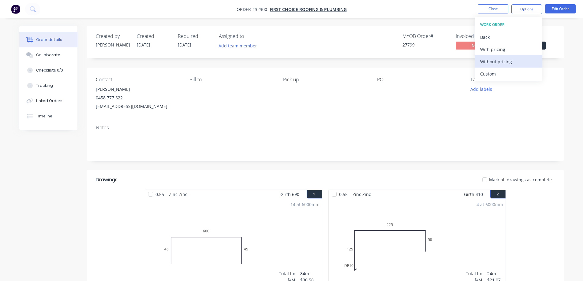
click at [511, 61] on div "Without pricing" at bounding box center [508, 61] width 56 height 9
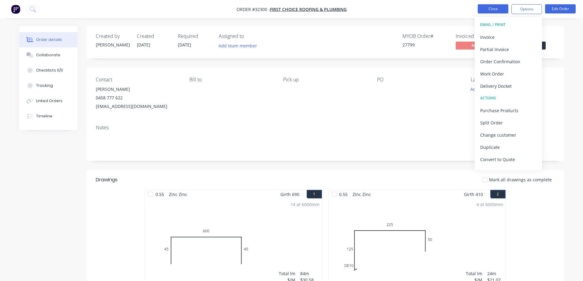
click at [481, 9] on button "Close" at bounding box center [493, 8] width 31 height 9
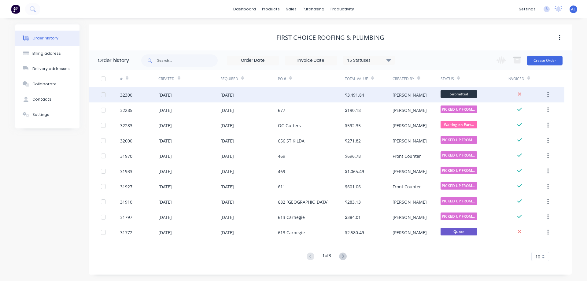
click at [343, 97] on div at bounding box center [311, 94] width 67 height 15
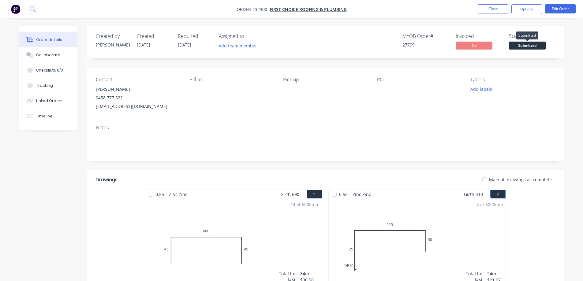
click at [518, 46] on span "Submitted" at bounding box center [527, 46] width 37 height 8
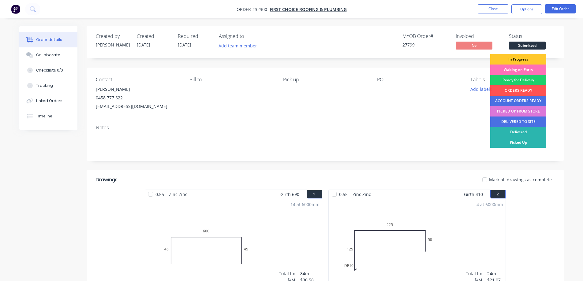
click at [525, 58] on div "In Progress" at bounding box center [518, 59] width 56 height 10
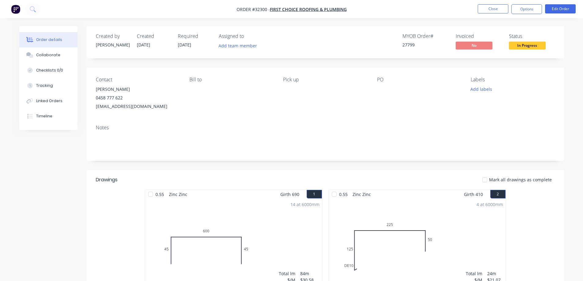
click at [14, 10] on img "button" at bounding box center [15, 9] width 9 height 9
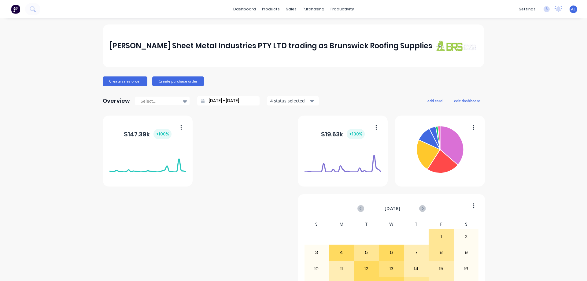
click at [543, 183] on div "[PERSON_NAME] Sheet Metal Industries PTY LTD trading as Brunswick Roofing Suppl…" at bounding box center [293, 262] width 587 height 477
click at [544, 188] on div "[PERSON_NAME] Sheet Metal Industries PTY LTD trading as Brunswick Roofing Suppl…" at bounding box center [293, 262] width 587 height 477
